Goal: Obtain resource: Download file/media

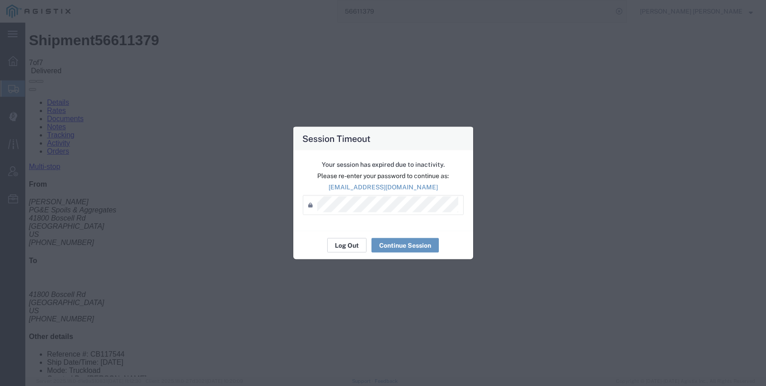
click at [355, 246] on button "Log Out" at bounding box center [346, 245] width 39 height 14
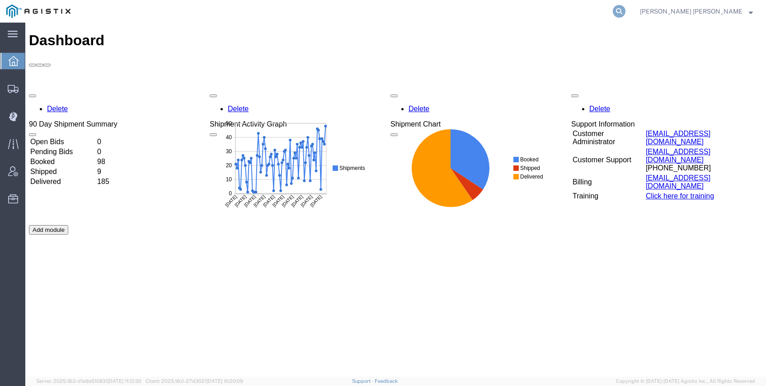
click at [626, 9] on icon at bounding box center [619, 11] width 13 height 13
click at [613, 13] on input "search" at bounding box center [475, 11] width 275 height 22
paste input "56488159"
type input "56488159"
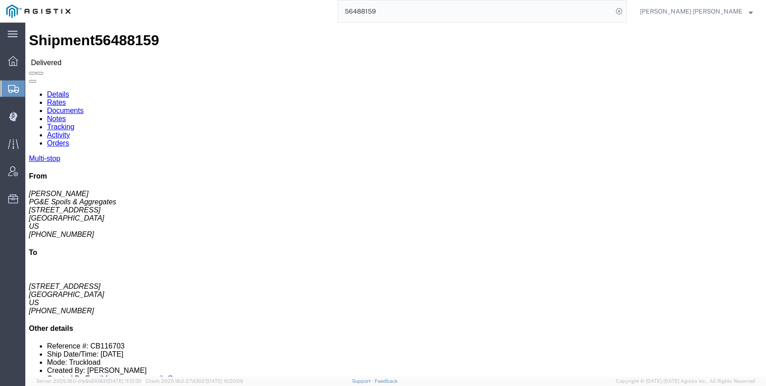
click link "Documents"
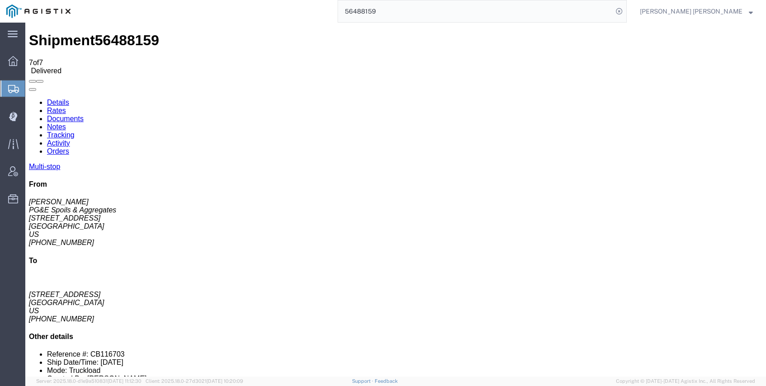
checkbox input "true"
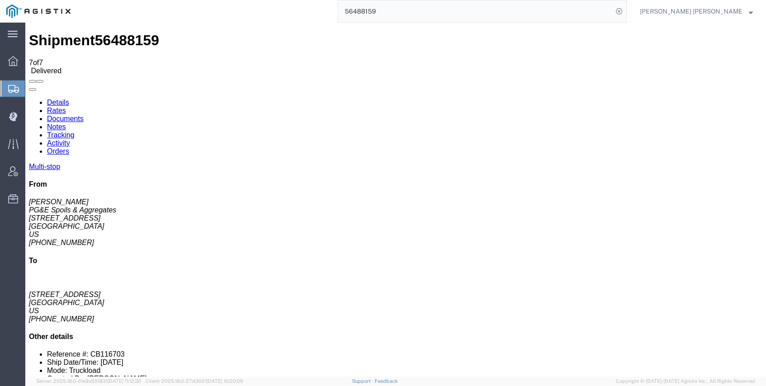
checkbox input "true"
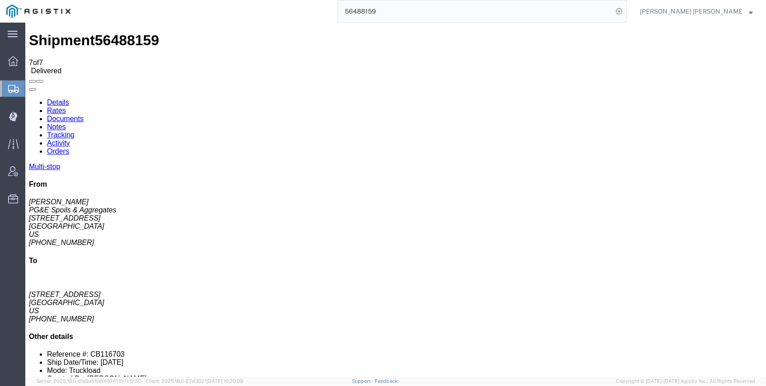
checkbox input "true"
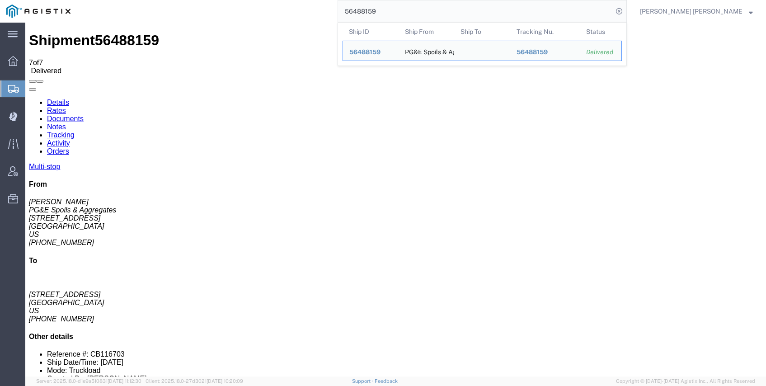
drag, startPoint x: 358, startPoint y: 5, endPoint x: 292, endPoint y: 0, distance: 65.7
click at [298, 1] on div "56488159 Ship ID Ship From Ship To Tracking Nu. Status Ship ID 56488159 Ship Fr…" at bounding box center [352, 11] width 550 height 23
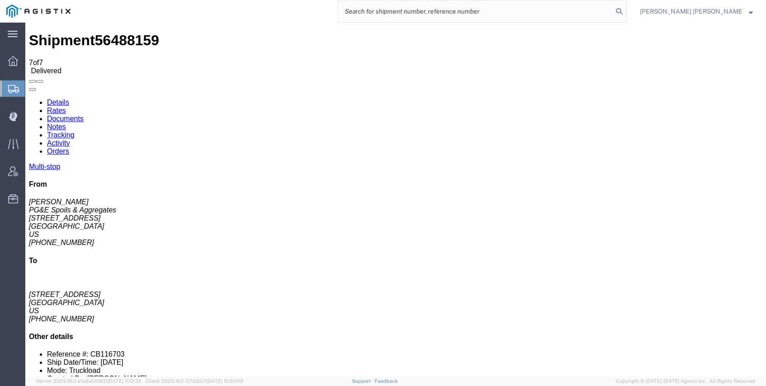
paste input "56488988"
type input "56488988"
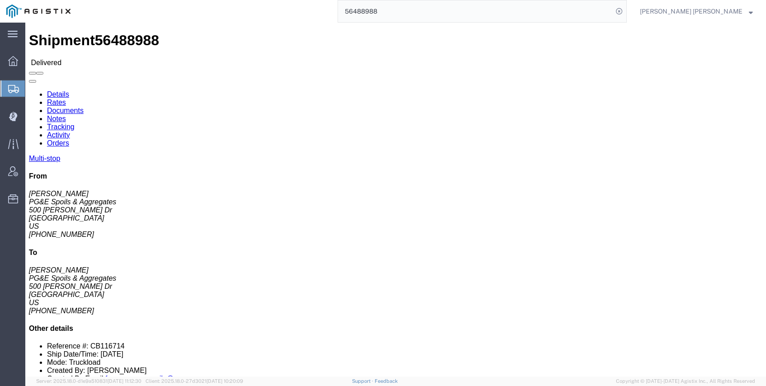
click link "Documents"
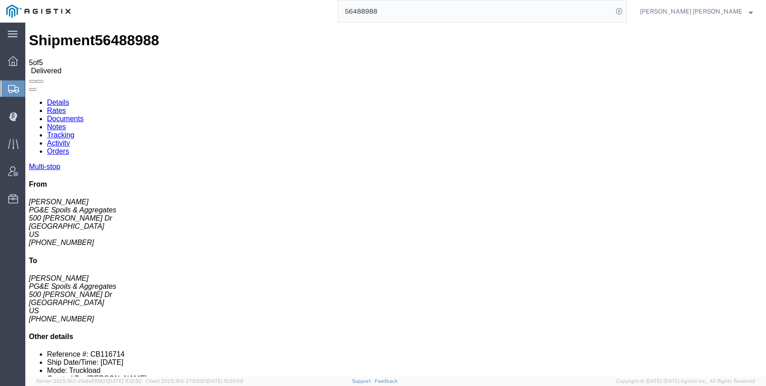
checkbox input "true"
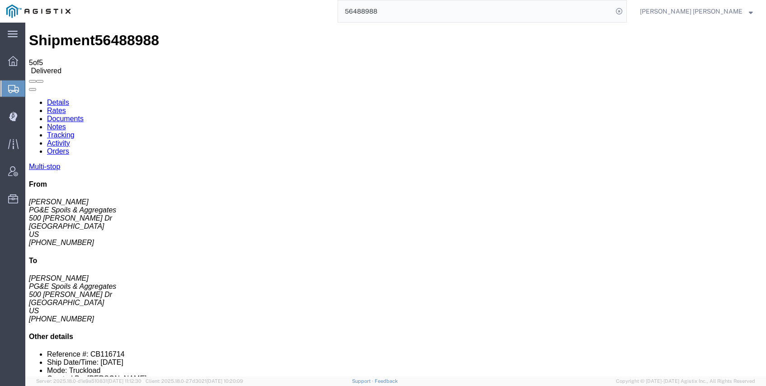
checkbox input "true"
